Goal: Find specific page/section: Find specific page/section

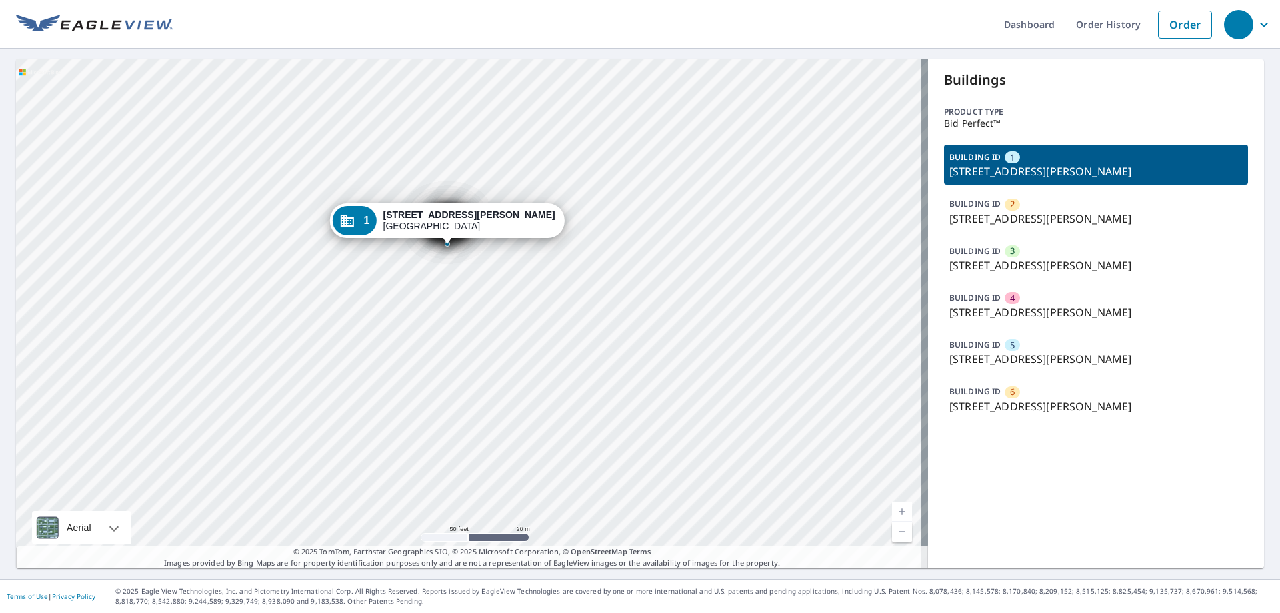
click at [1011, 213] on p "[STREET_ADDRESS][PERSON_NAME]" at bounding box center [1095, 219] width 293 height 16
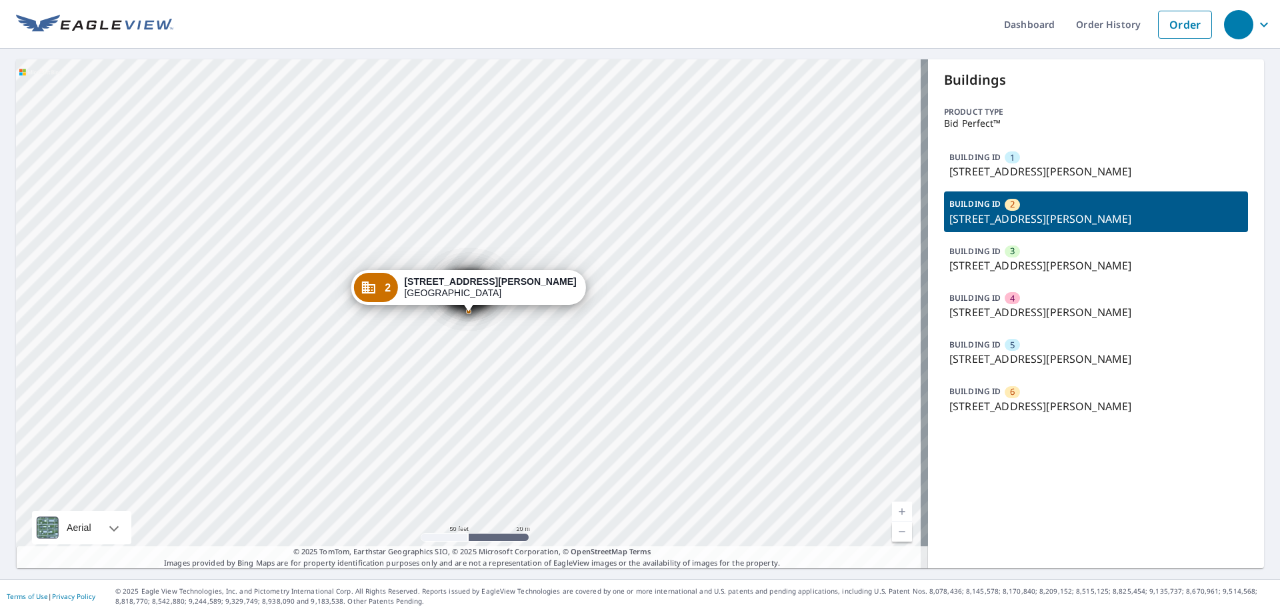
click at [1010, 270] on p "[STREET_ADDRESS][PERSON_NAME]" at bounding box center [1095, 265] width 293 height 16
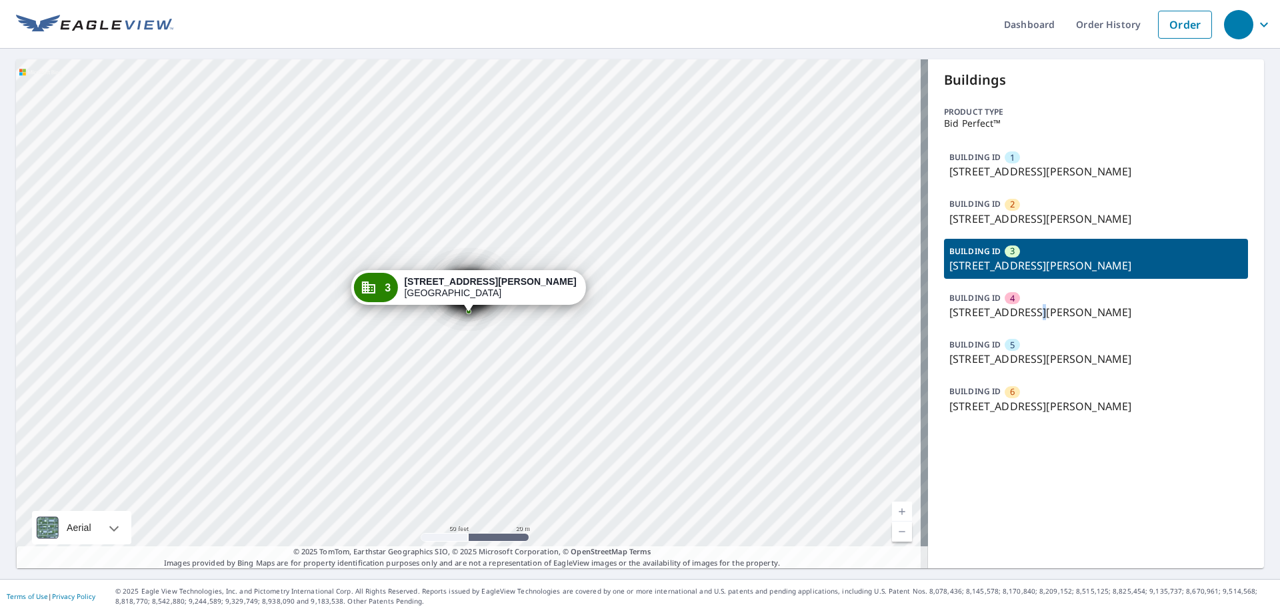
drag, startPoint x: 1027, startPoint y: 317, endPoint x: 1039, endPoint y: 323, distance: 13.4
click at [1028, 317] on p "[STREET_ADDRESS][PERSON_NAME]" at bounding box center [1095, 312] width 293 height 16
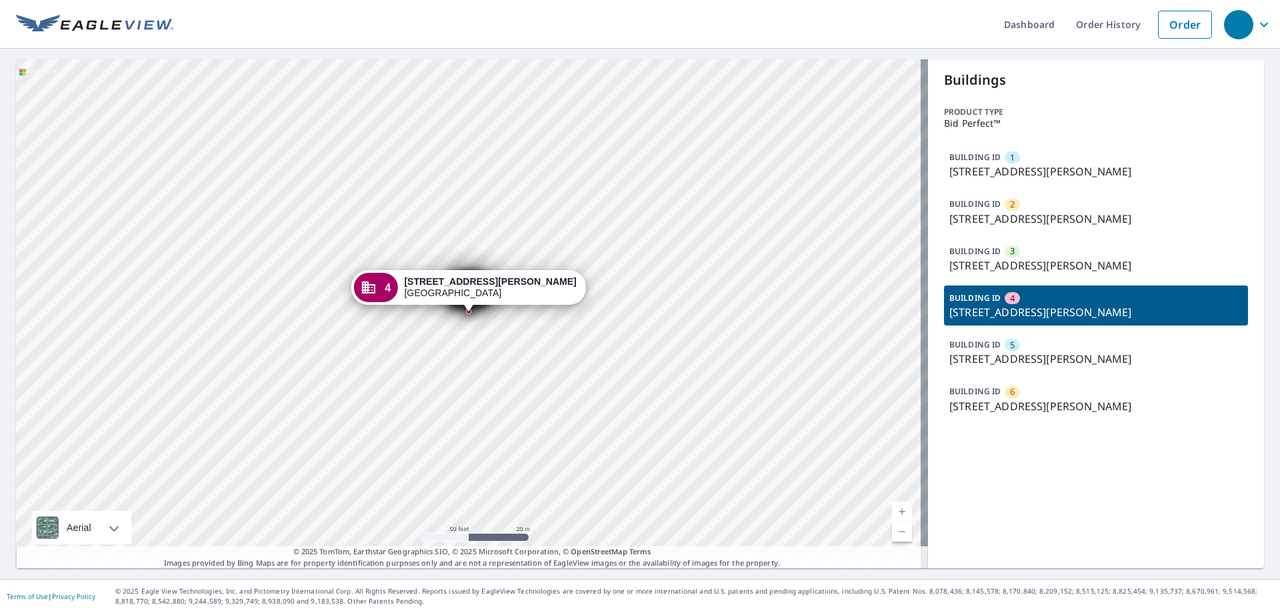
click at [1064, 349] on div "BUILDING ID 5 [STREET_ADDRESS][PERSON_NAME]" at bounding box center [1096, 352] width 304 height 40
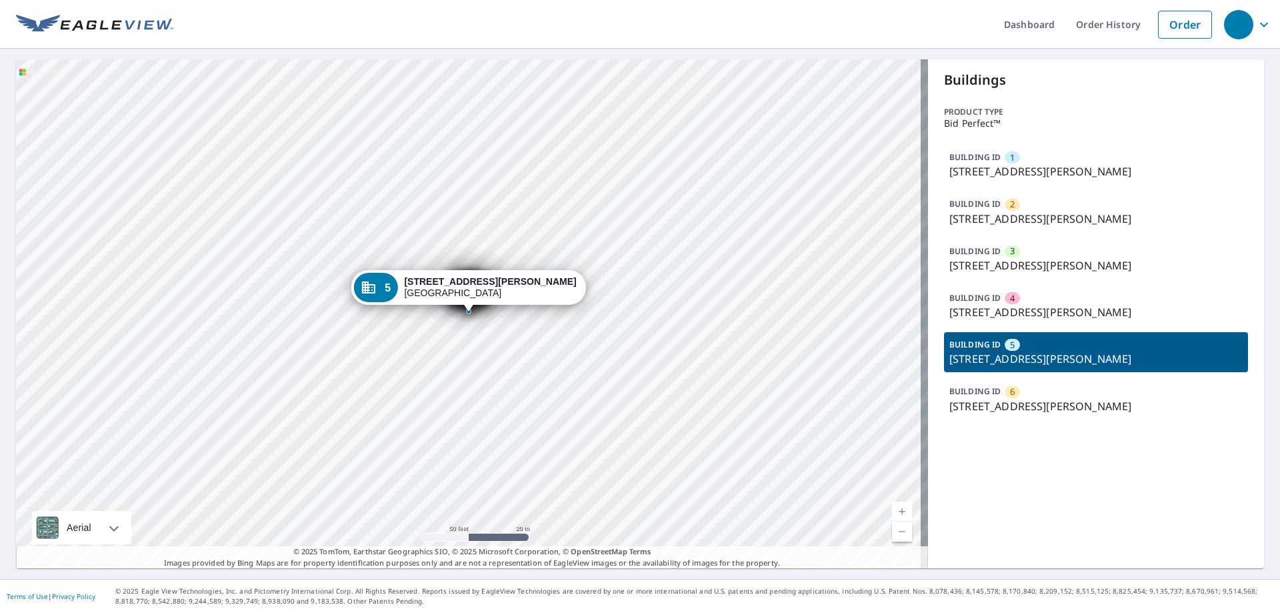
click at [1069, 394] on div "BUILDING ID 6 [STREET_ADDRESS][PERSON_NAME]" at bounding box center [1096, 399] width 304 height 40
